Goal: Information Seeking & Learning: Learn about a topic

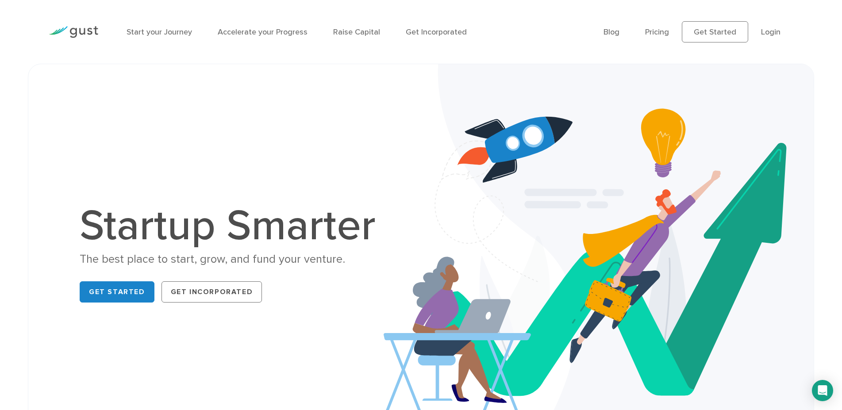
click at [109, 294] on link "Get Started" at bounding box center [117, 292] width 75 height 21
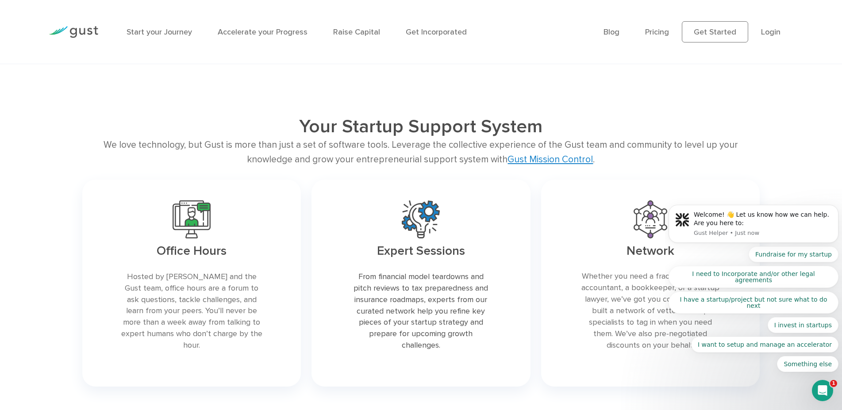
scroll to position [1716, 0]
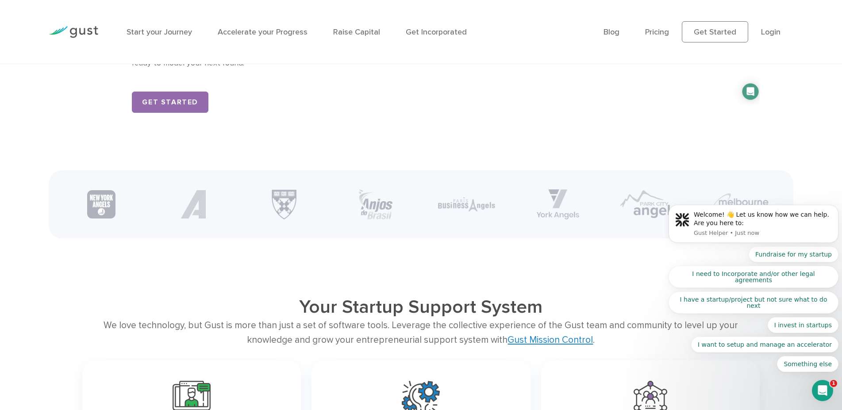
click at [290, 213] on img at bounding box center [284, 204] width 31 height 30
drag, startPoint x: 333, startPoint y: 286, endPoint x: 399, endPoint y: 297, distance: 66.4
click at [339, 286] on main "Startup Smarter The best place to start, grow, and fund your venture. Get Start…" at bounding box center [421, 367] width 842 height 4039
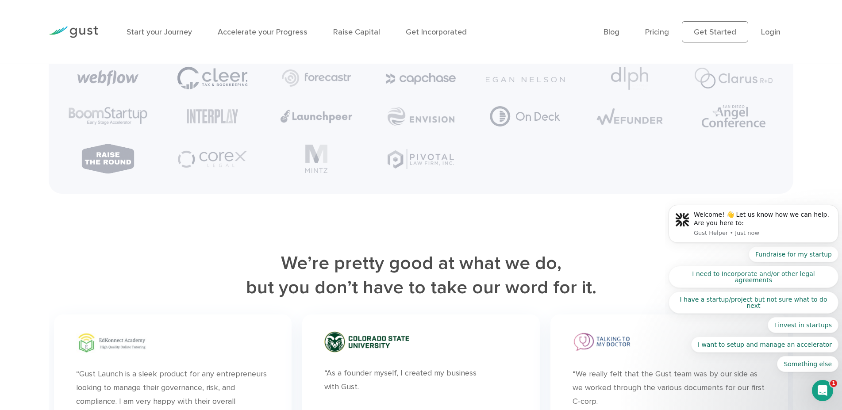
scroll to position [2213, 0]
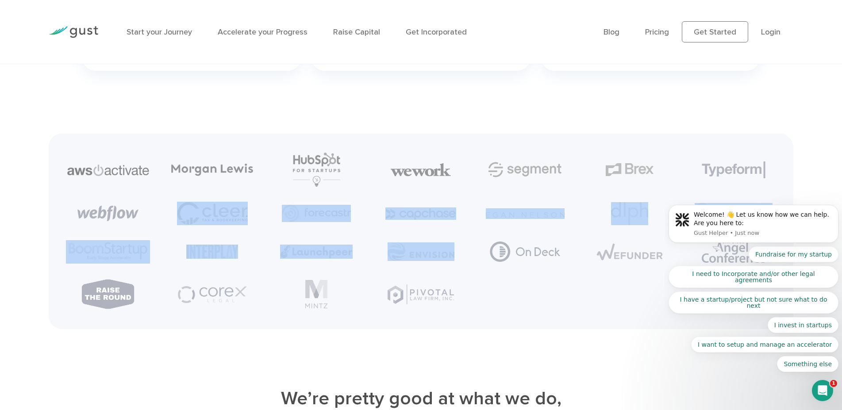
drag, startPoint x: 486, startPoint y: 339, endPoint x: 170, endPoint y: 209, distance: 341.9
click at [170, 209] on div at bounding box center [421, 231] width 745 height 195
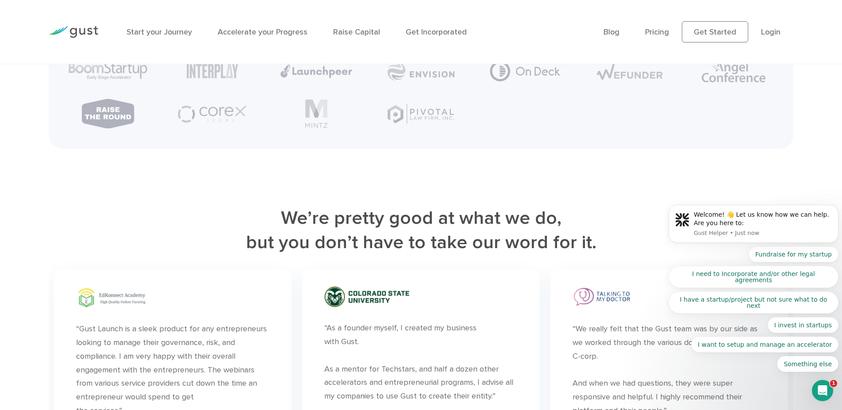
click at [431, 256] on h2 "We’re pretty good at what we do, but you don’t have to take our word for it." at bounding box center [421, 231] width 745 height 50
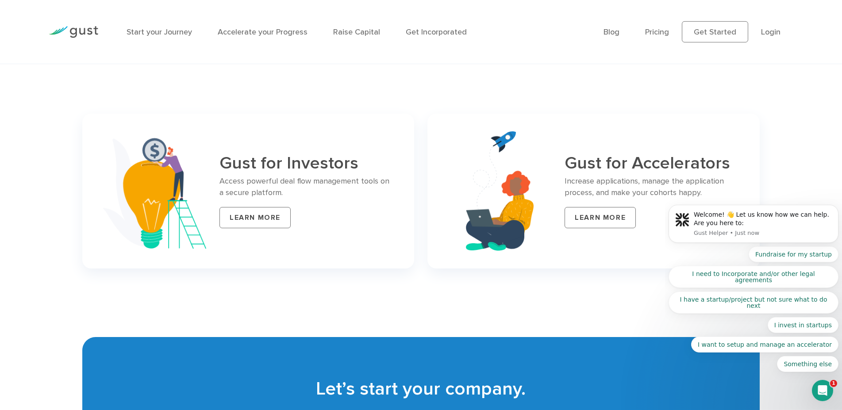
scroll to position [3641, 0]
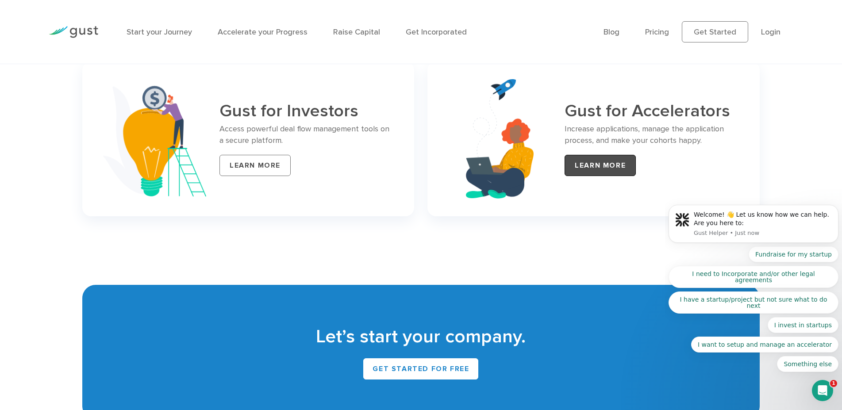
click at [580, 168] on link "LEARN MORE" at bounding box center [600, 165] width 71 height 21
